Goal: Find specific page/section: Find specific page/section

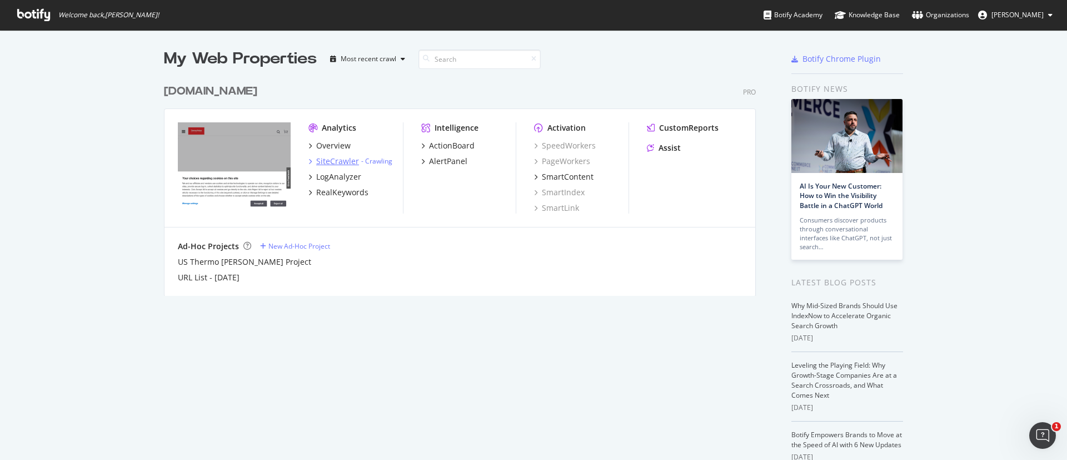
click at [331, 166] on div "SiteCrawler" at bounding box center [337, 161] width 43 height 11
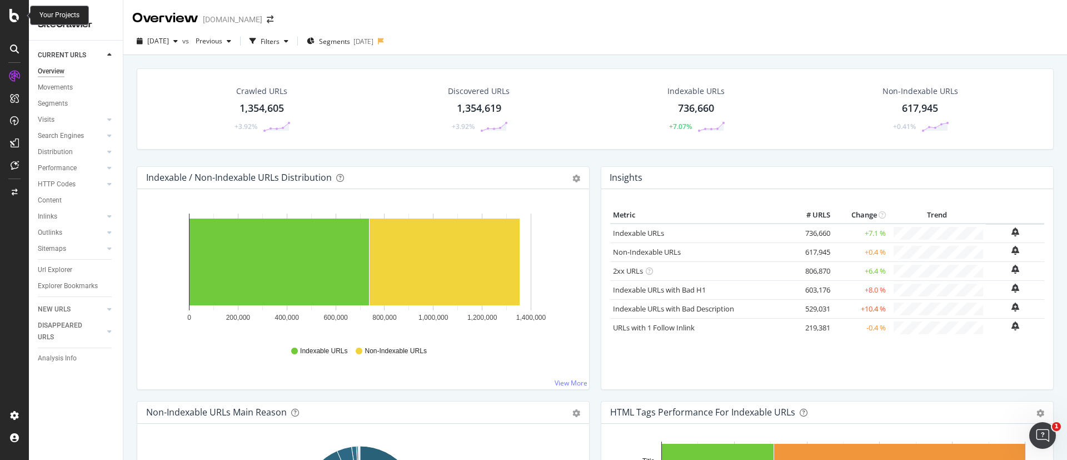
click at [11, 16] on icon at bounding box center [14, 15] width 10 height 13
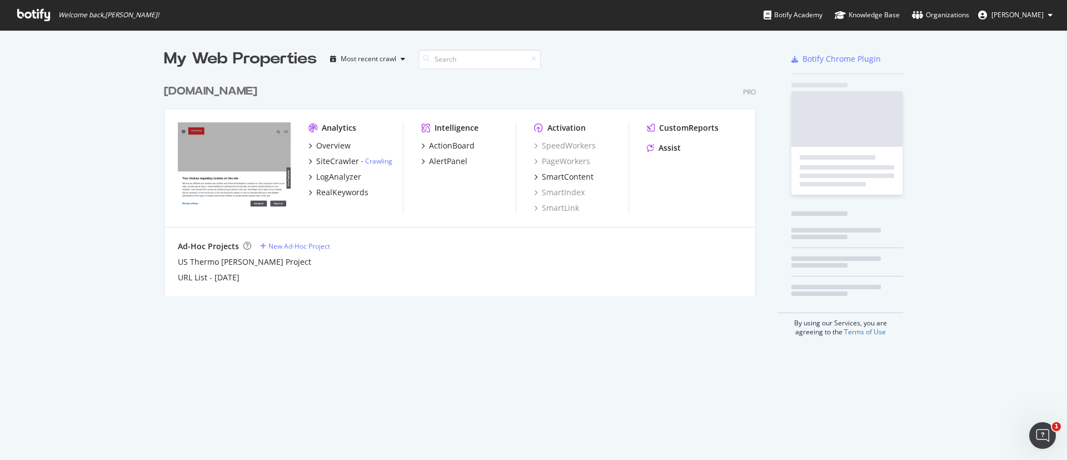
scroll to position [447, 1042]
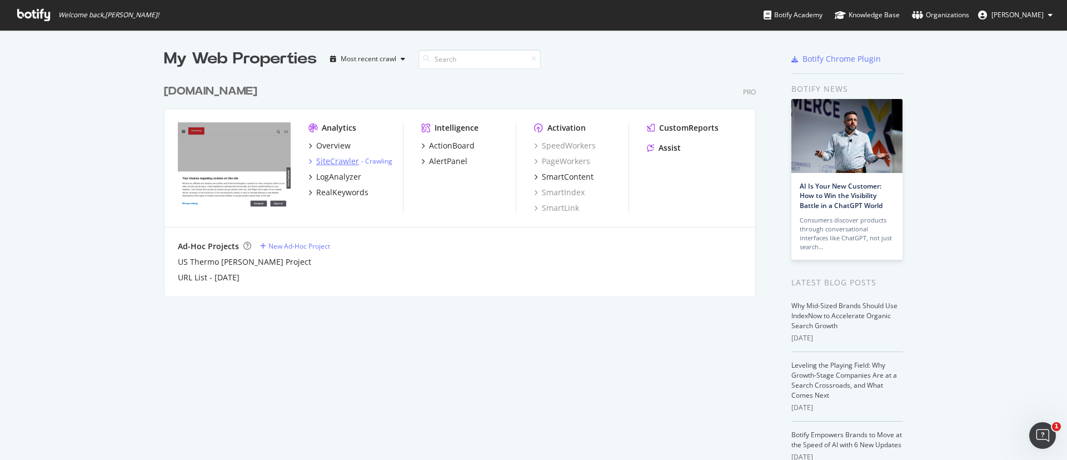
click at [331, 163] on div "SiteCrawler" at bounding box center [337, 161] width 43 height 11
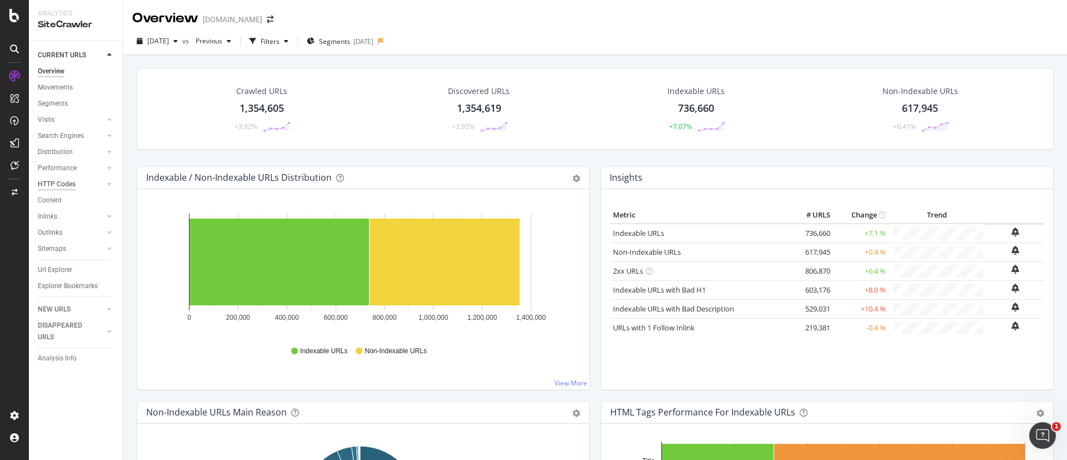
click at [57, 184] on div "HTTP Codes" at bounding box center [57, 184] width 38 height 12
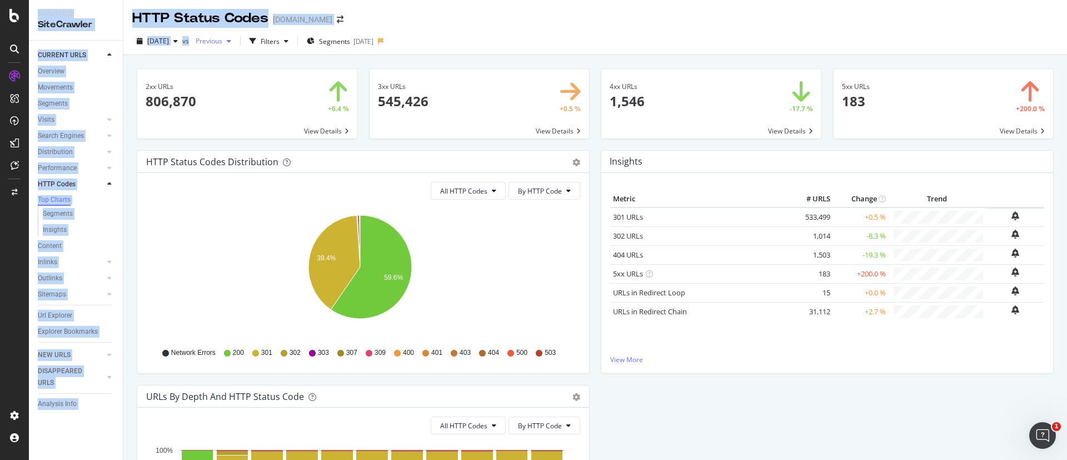
drag, startPoint x: 26, startPoint y: 3, endPoint x: 218, endPoint y: 42, distance: 196.9
click at [218, 42] on div "Analytics SiteCrawler CURRENT URLS Overview Movements Segments Visits Analysis …" at bounding box center [533, 230] width 1067 height 460
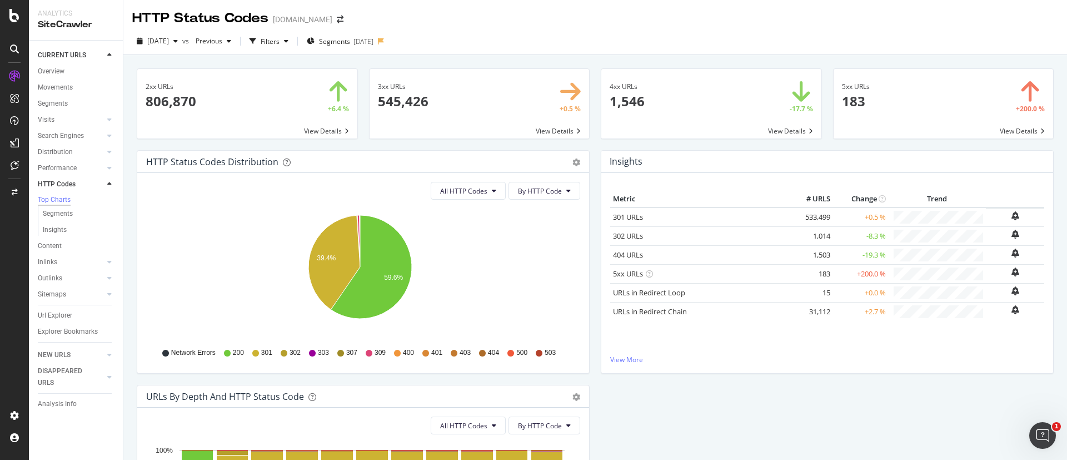
click at [473, 46] on div "2025 Jun. 24th vs Previous Filters Segments 2025-06-19" at bounding box center [595, 43] width 944 height 22
click at [293, 43] on div "button" at bounding box center [286, 41] width 13 height 7
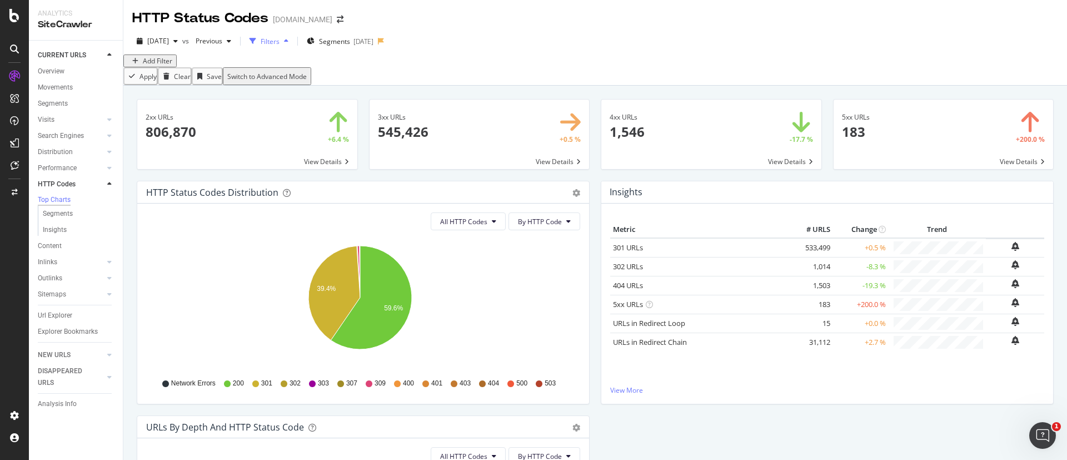
click at [293, 43] on div "button" at bounding box center [286, 41] width 13 height 7
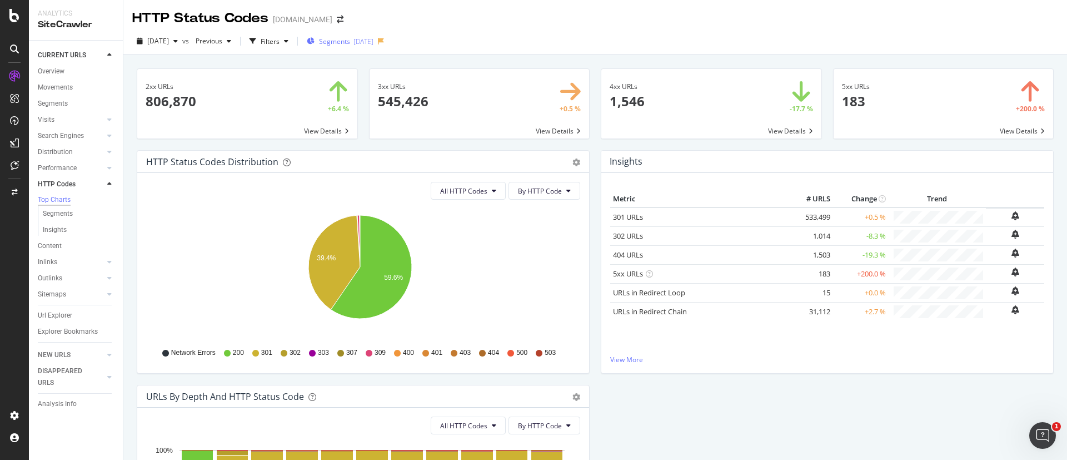
click at [350, 40] on span "Segments" at bounding box center [334, 41] width 31 height 9
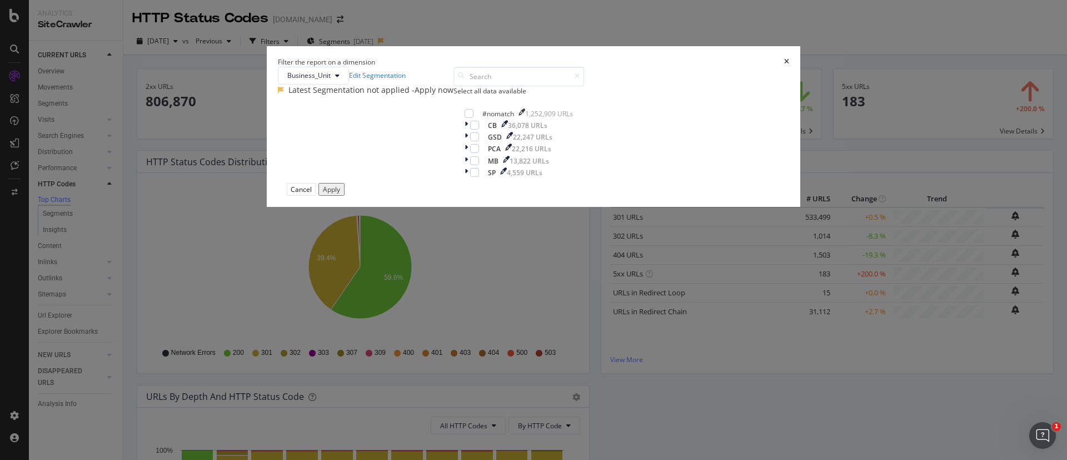
click at [784, 65] on icon "times" at bounding box center [786, 61] width 5 height 7
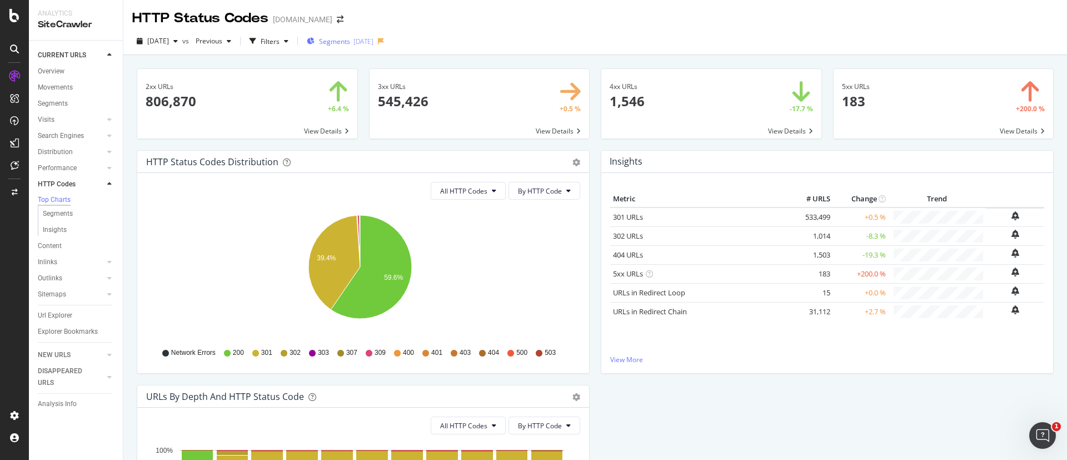
click at [350, 44] on span "Segments" at bounding box center [334, 41] width 31 height 9
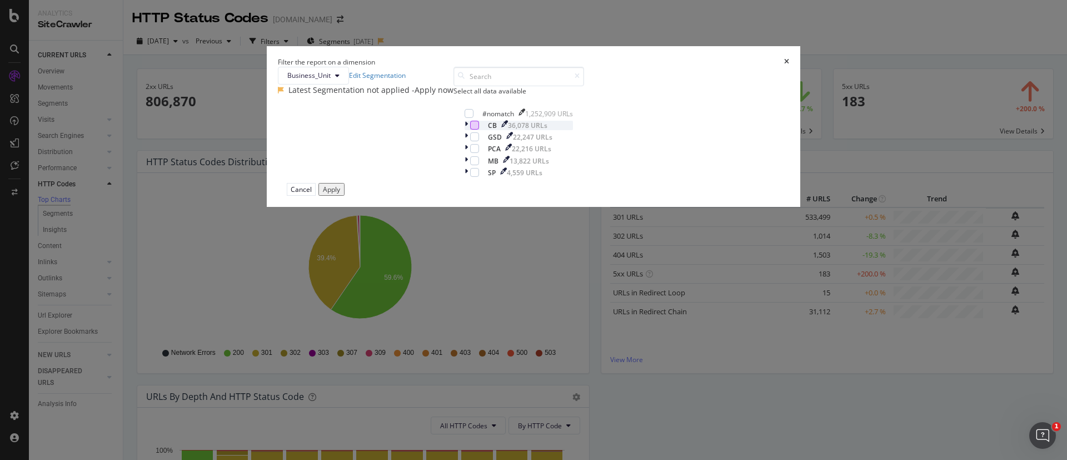
click at [470, 130] on div "modal" at bounding box center [474, 125] width 9 height 9
click at [345, 196] on button "Apply" at bounding box center [332, 189] width 26 height 13
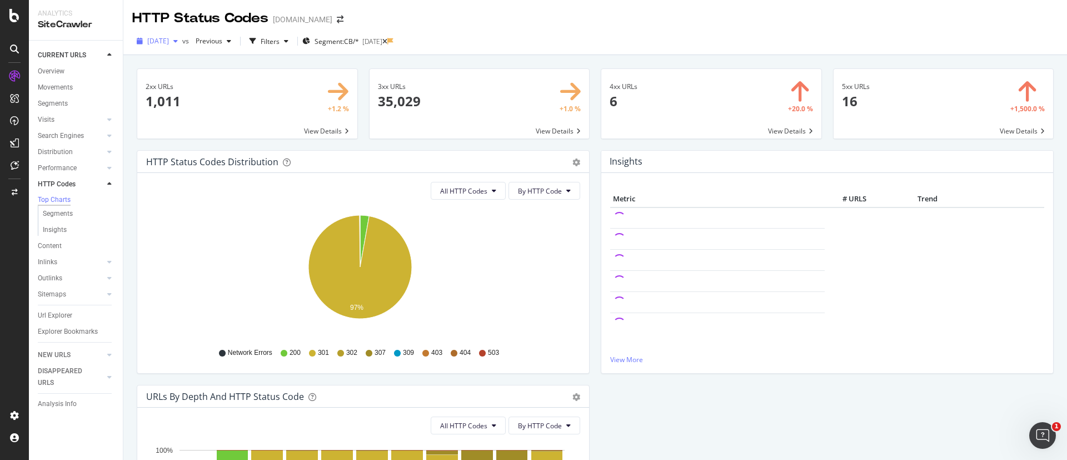
click at [169, 47] on div "[DATE]" at bounding box center [157, 41] width 50 height 17
click at [280, 44] on div "Filters" at bounding box center [270, 41] width 19 height 9
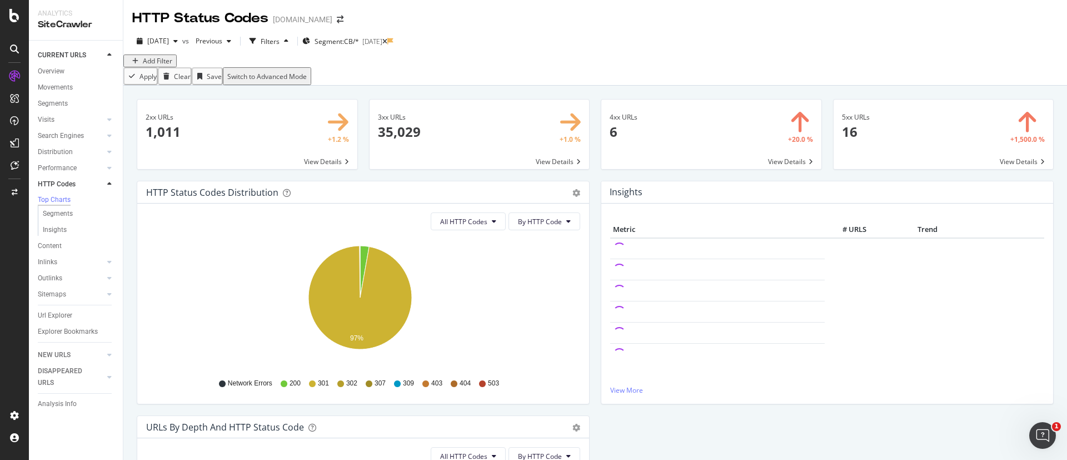
click at [165, 66] on div "Add Filter" at bounding box center [157, 60] width 29 height 9
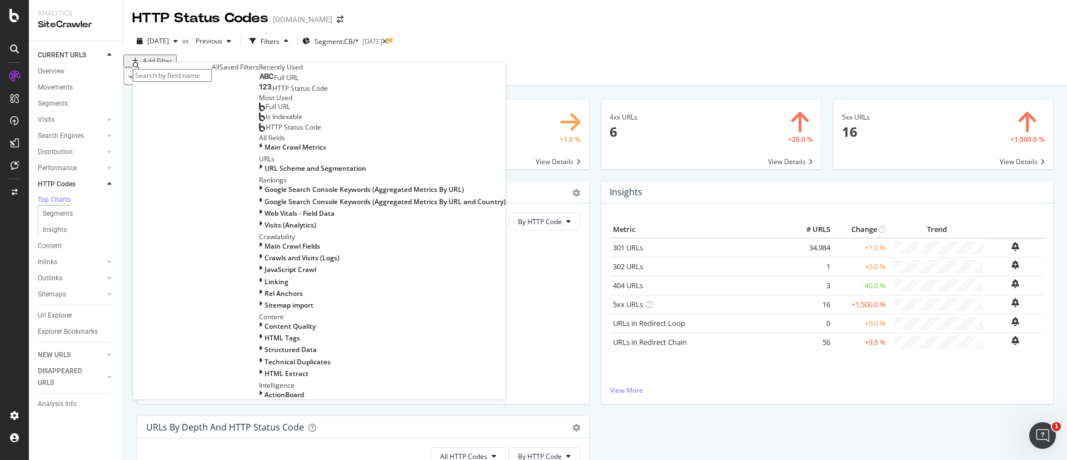
click at [274, 82] on span "Full URL" at bounding box center [286, 77] width 24 height 9
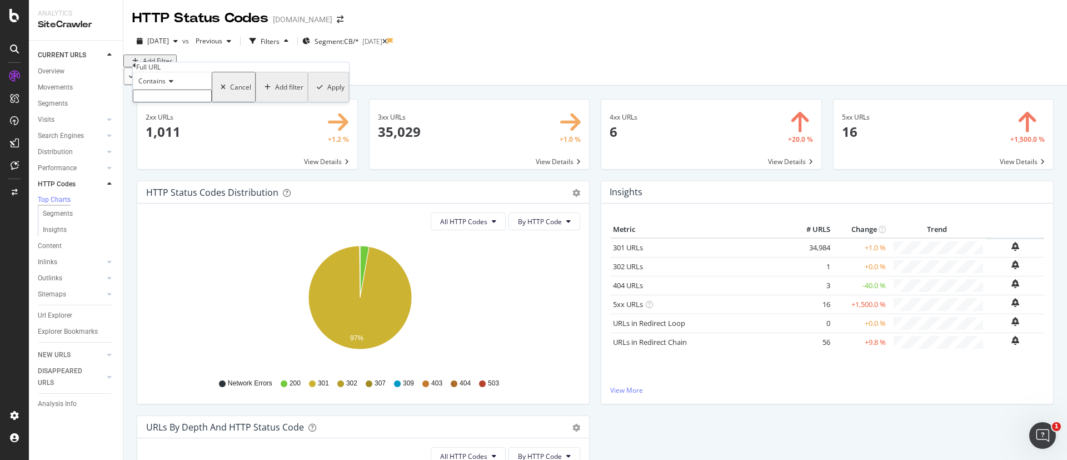
click at [191, 102] on input "text" at bounding box center [172, 95] width 79 height 13
click at [173, 84] on icon at bounding box center [170, 81] width 8 height 7
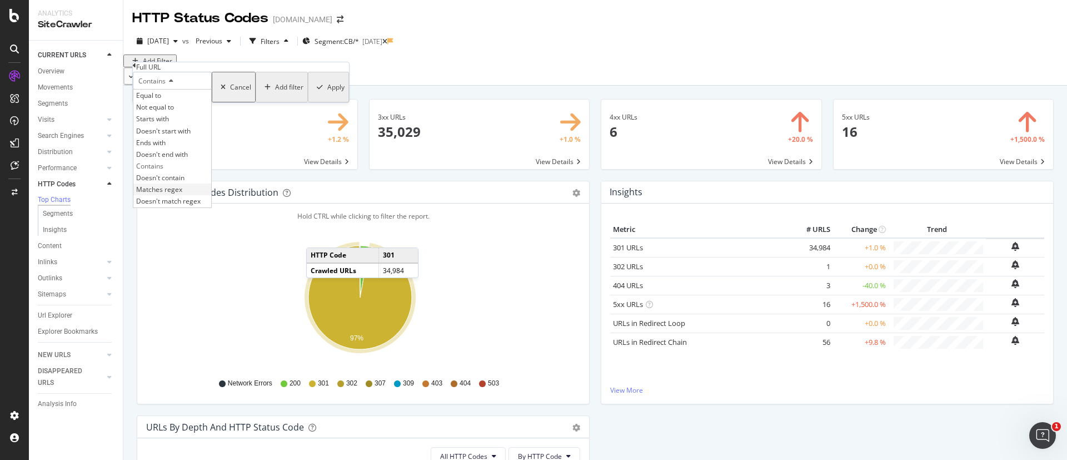
click at [175, 194] on span "Matches regex" at bounding box center [159, 189] width 46 height 9
click at [192, 102] on input "text" at bounding box center [172, 95] width 79 height 13
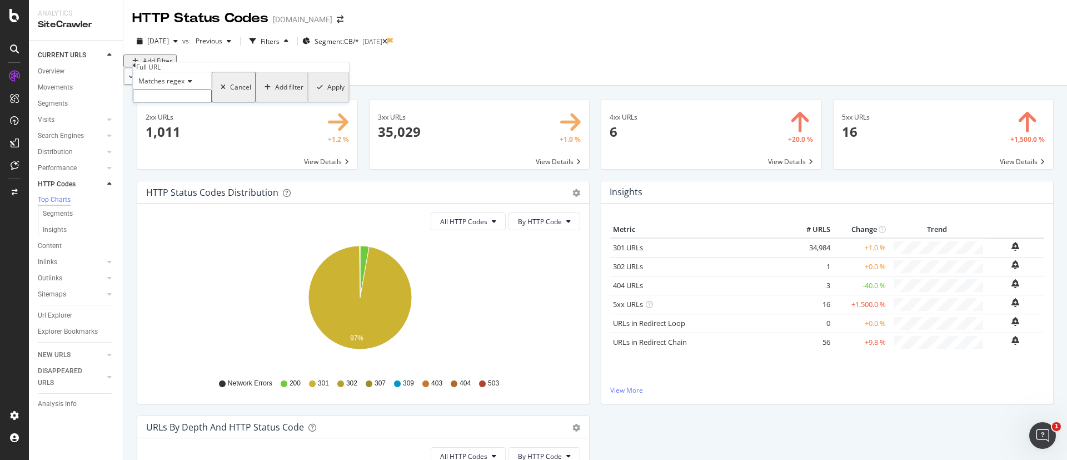
click at [202, 102] on input "text" at bounding box center [172, 95] width 79 height 13
paste input ".*/antibody.*|.*/us/en.*|.*/blog.*|.*.thermofisher.com/elisa/.*|.*/order.*|.*th…"
type input ".*/antibody.*|.*/us/en.*|.*/blog.*|.*.thermofisher.com/elisa/.*|.*/order.*|.*th…"
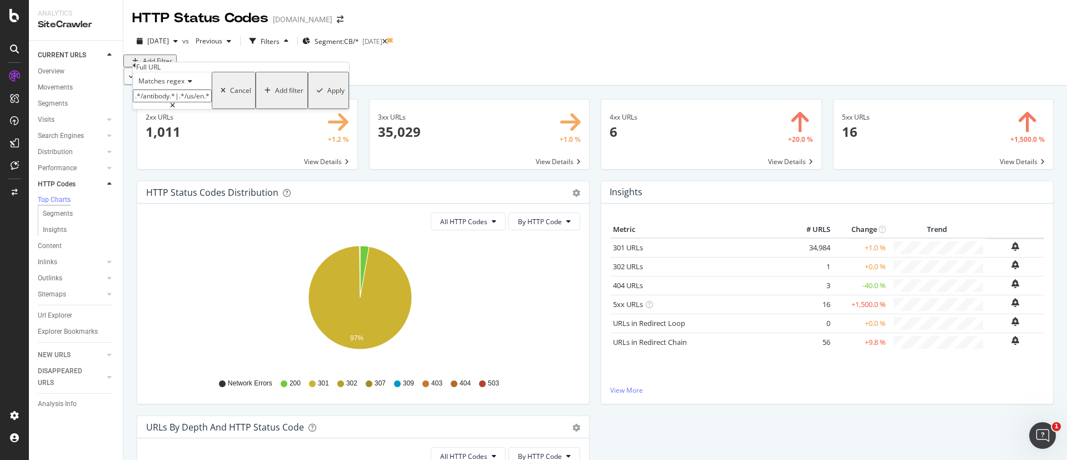
click at [327, 95] on div "Apply" at bounding box center [335, 90] width 17 height 9
